Goal: Transaction & Acquisition: Purchase product/service

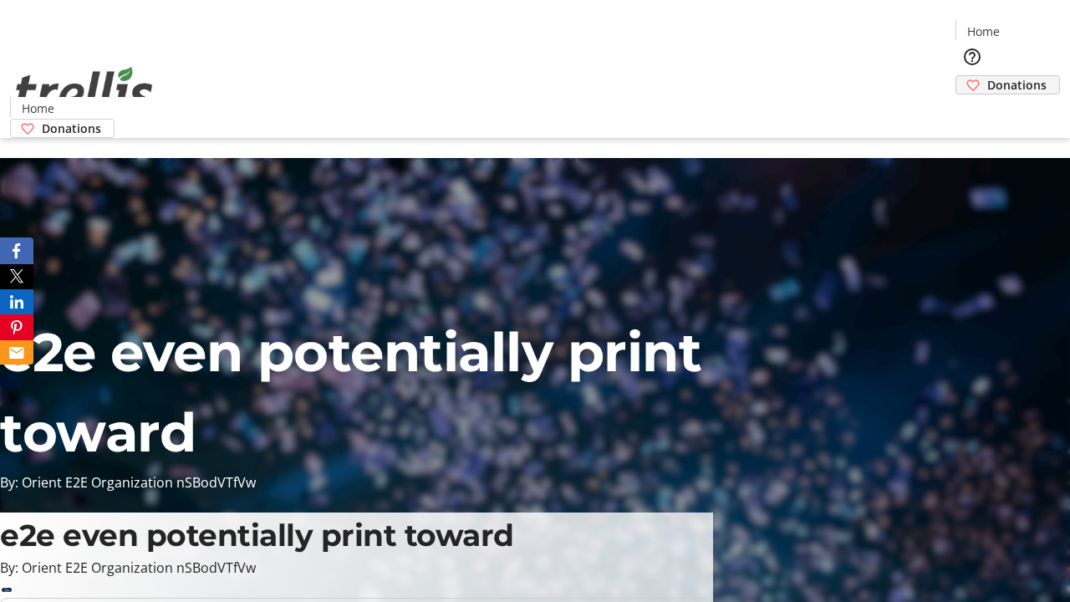
click at [987, 76] on span "Donations" at bounding box center [1016, 85] width 59 height 18
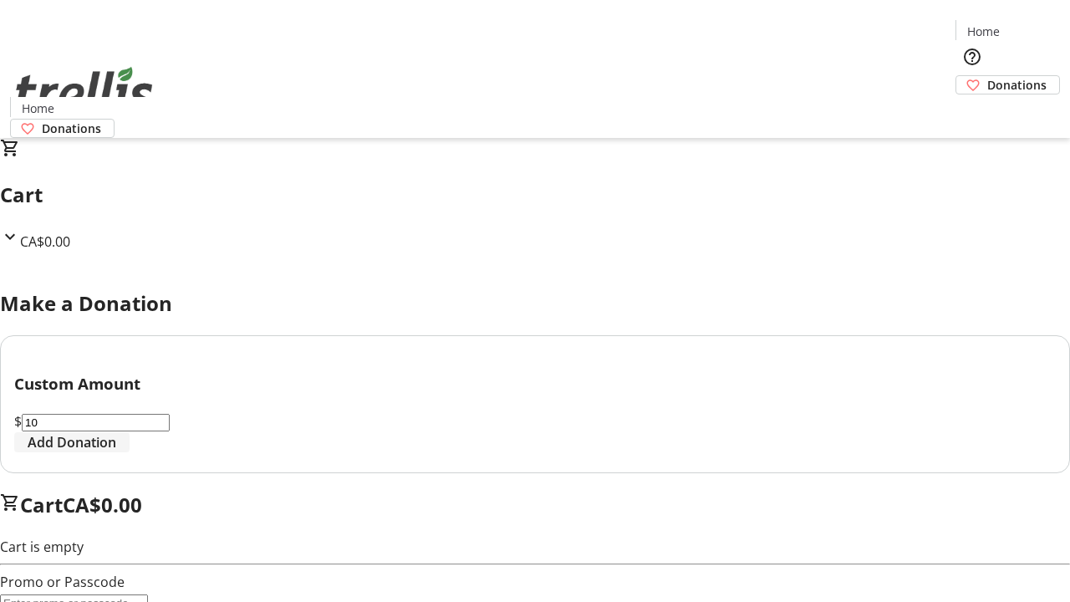
click at [116, 452] on span "Add Donation" at bounding box center [72, 442] width 89 height 20
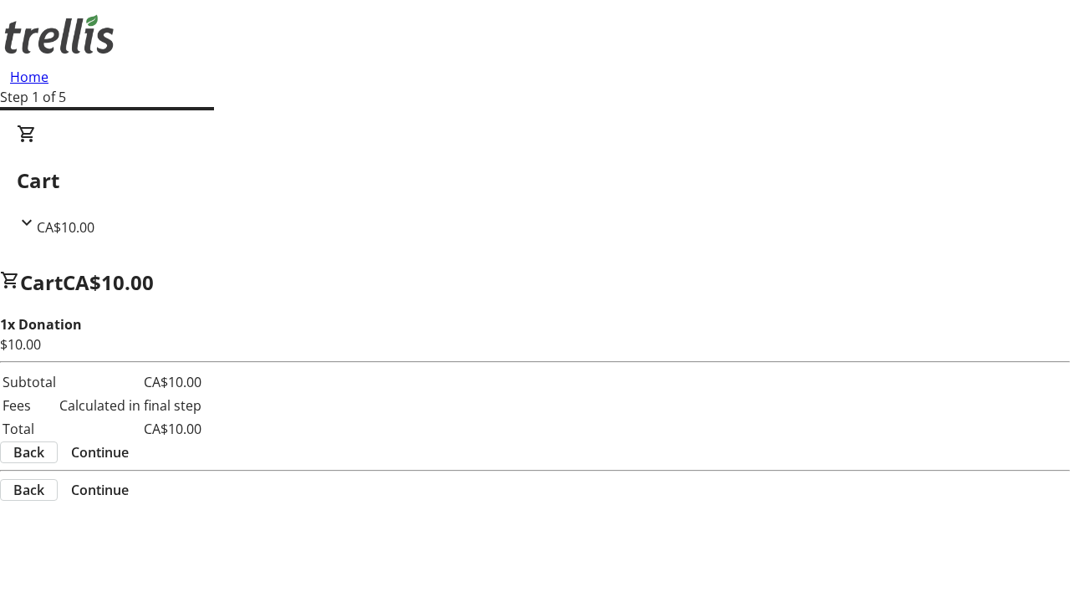
select select "CA"
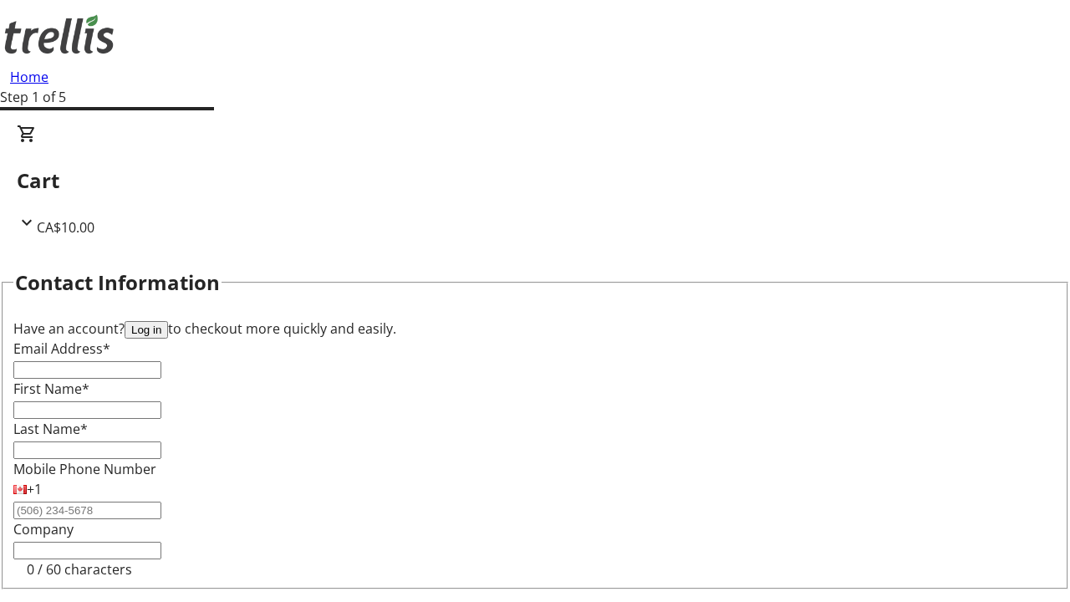
click at [168, 321] on button "Log in" at bounding box center [146, 330] width 43 height 18
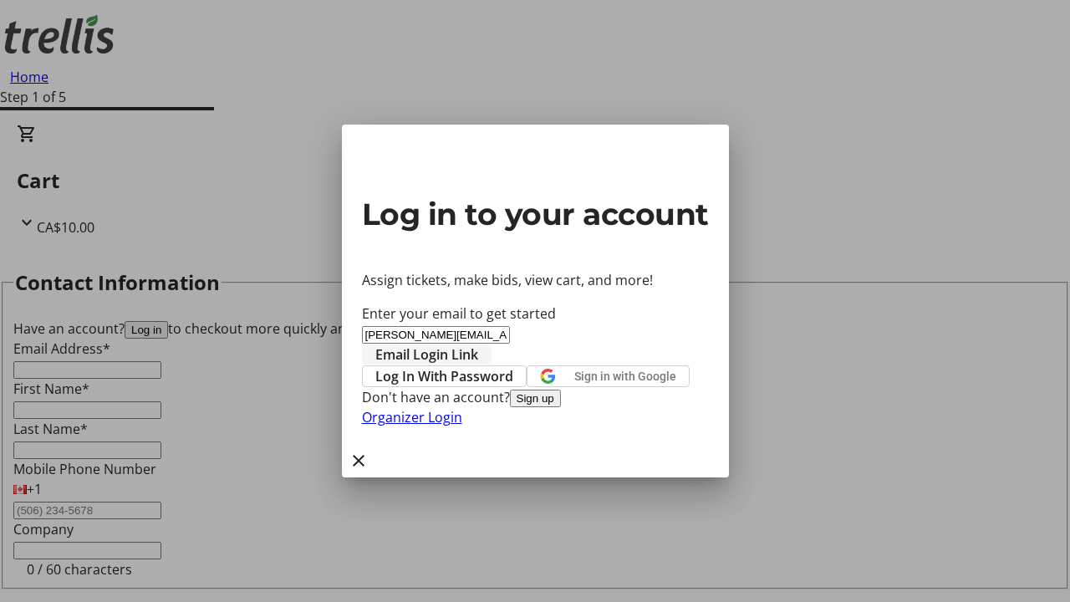
type input "[PERSON_NAME][EMAIL_ADDRESS][DOMAIN_NAME]"
click at [478, 344] on span "Email Login Link" at bounding box center [426, 354] width 103 height 20
